Goal: Navigation & Orientation: Find specific page/section

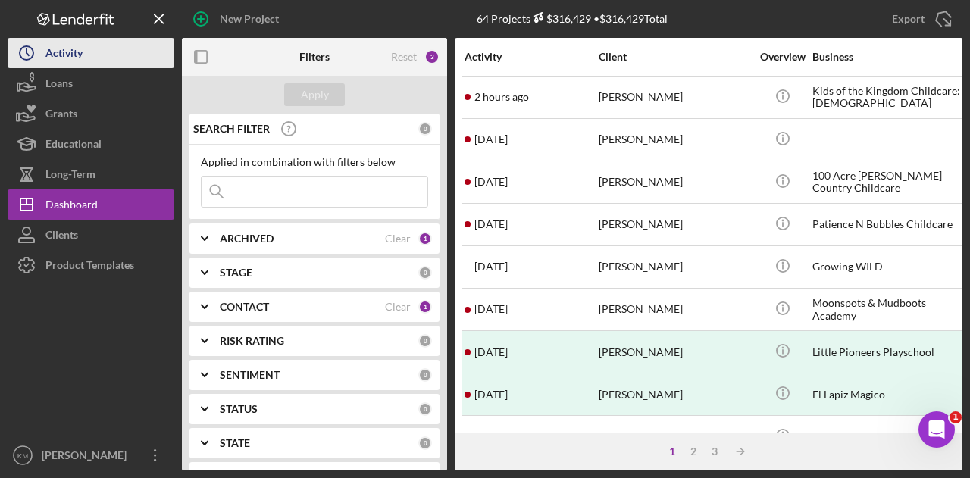
click at [46, 42] on div "Activity" at bounding box center [63, 55] width 37 height 34
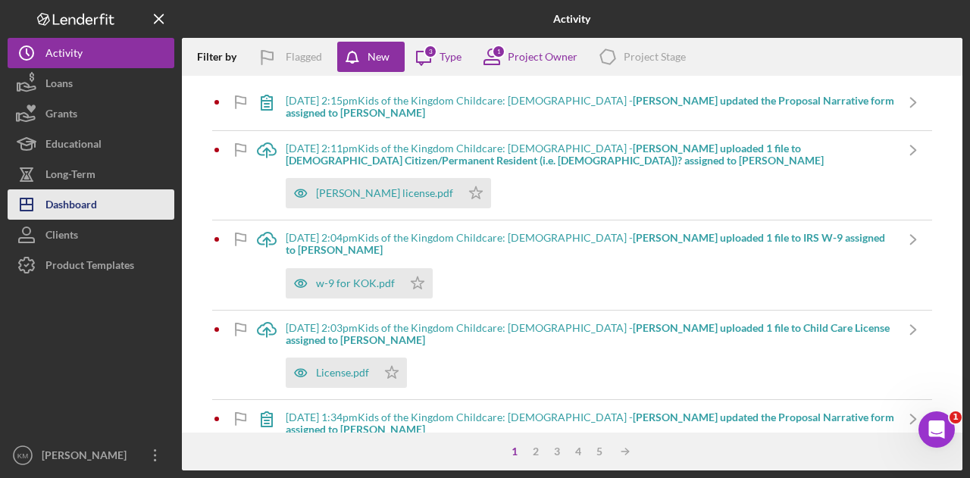
click at [76, 199] on div "Dashboard" at bounding box center [71, 206] width 52 height 34
